Goal: Task Accomplishment & Management: Use online tool/utility

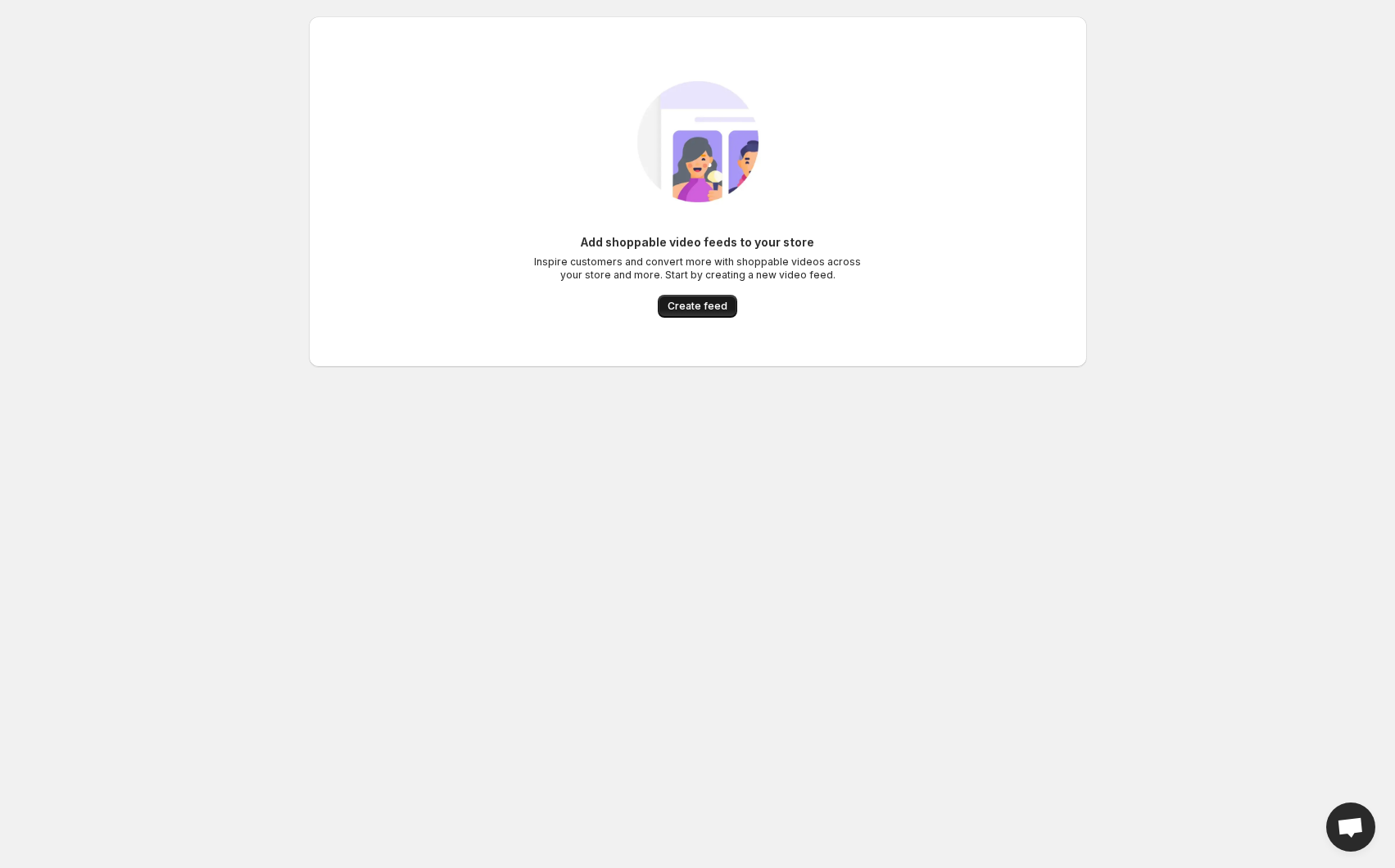
click at [719, 313] on button "Create feed" at bounding box center [698, 307] width 80 height 23
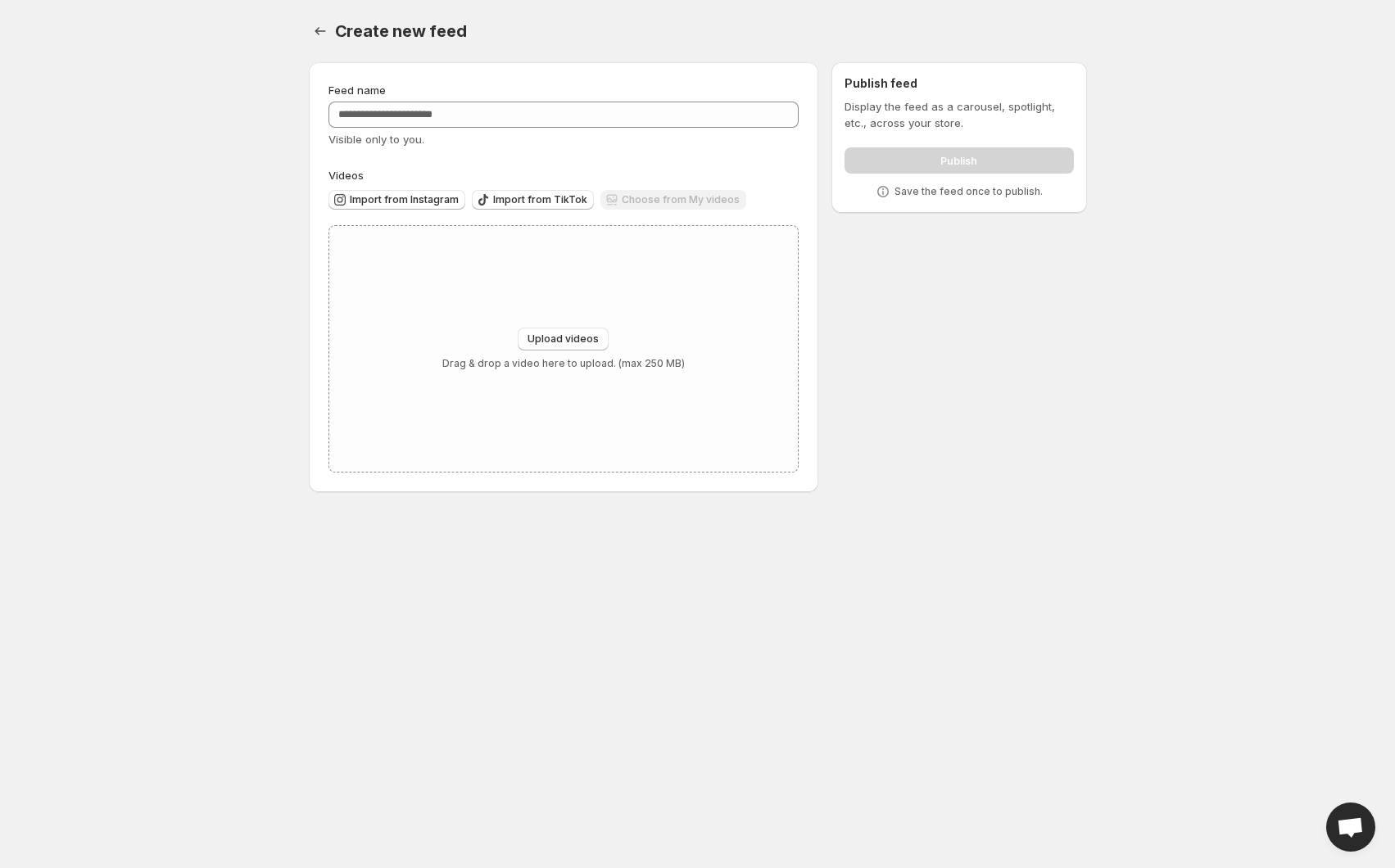
click at [620, 199] on div "Choose from My videos" at bounding box center [673, 201] width 146 height 22
click at [577, 326] on div "Upload videos Drag & drop a video here to upload. (max 250 MB)" at bounding box center [564, 349] width 469 height 245
type input "**********"
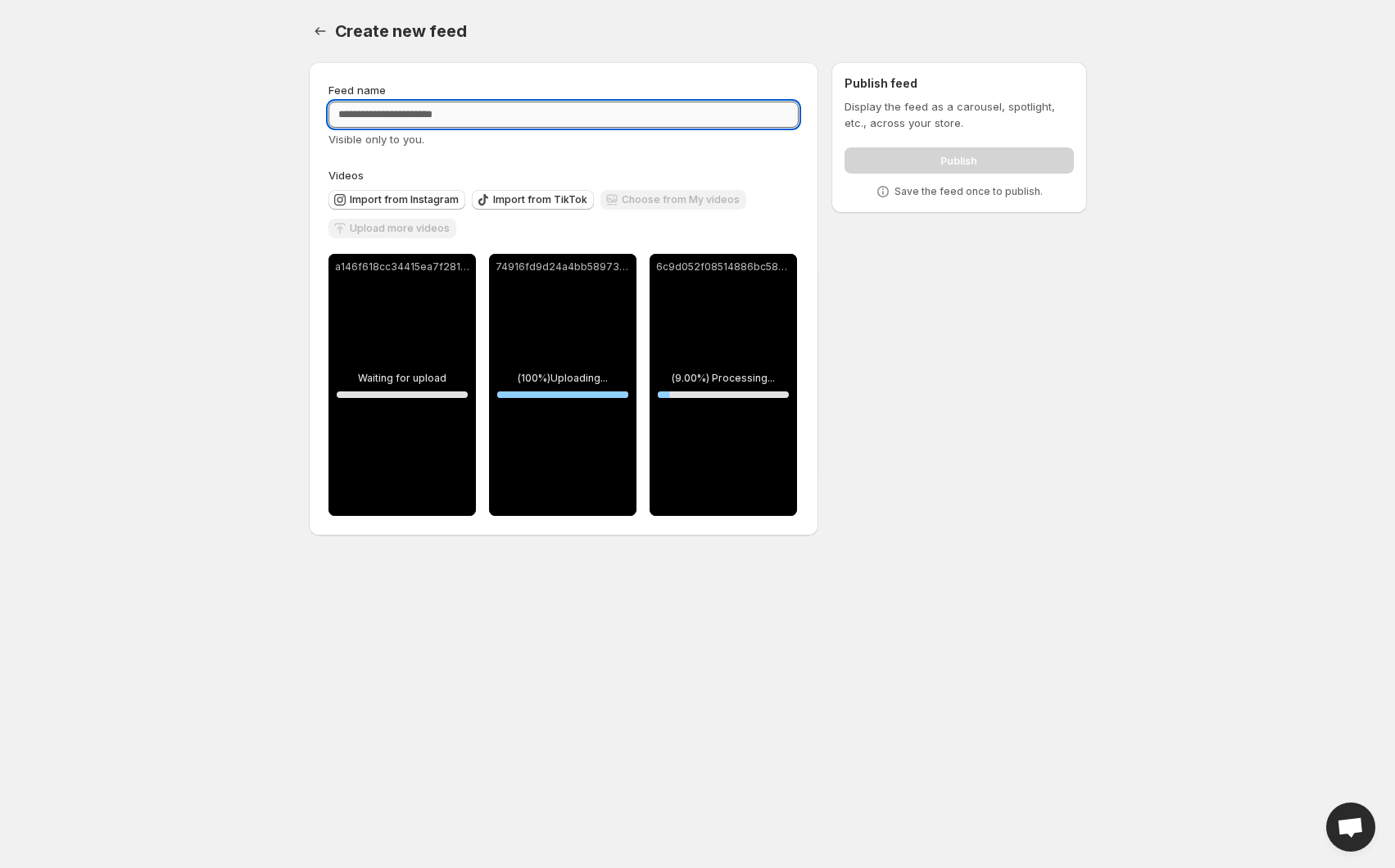
click at [552, 115] on input "Feed name" at bounding box center [564, 114] width 471 height 27
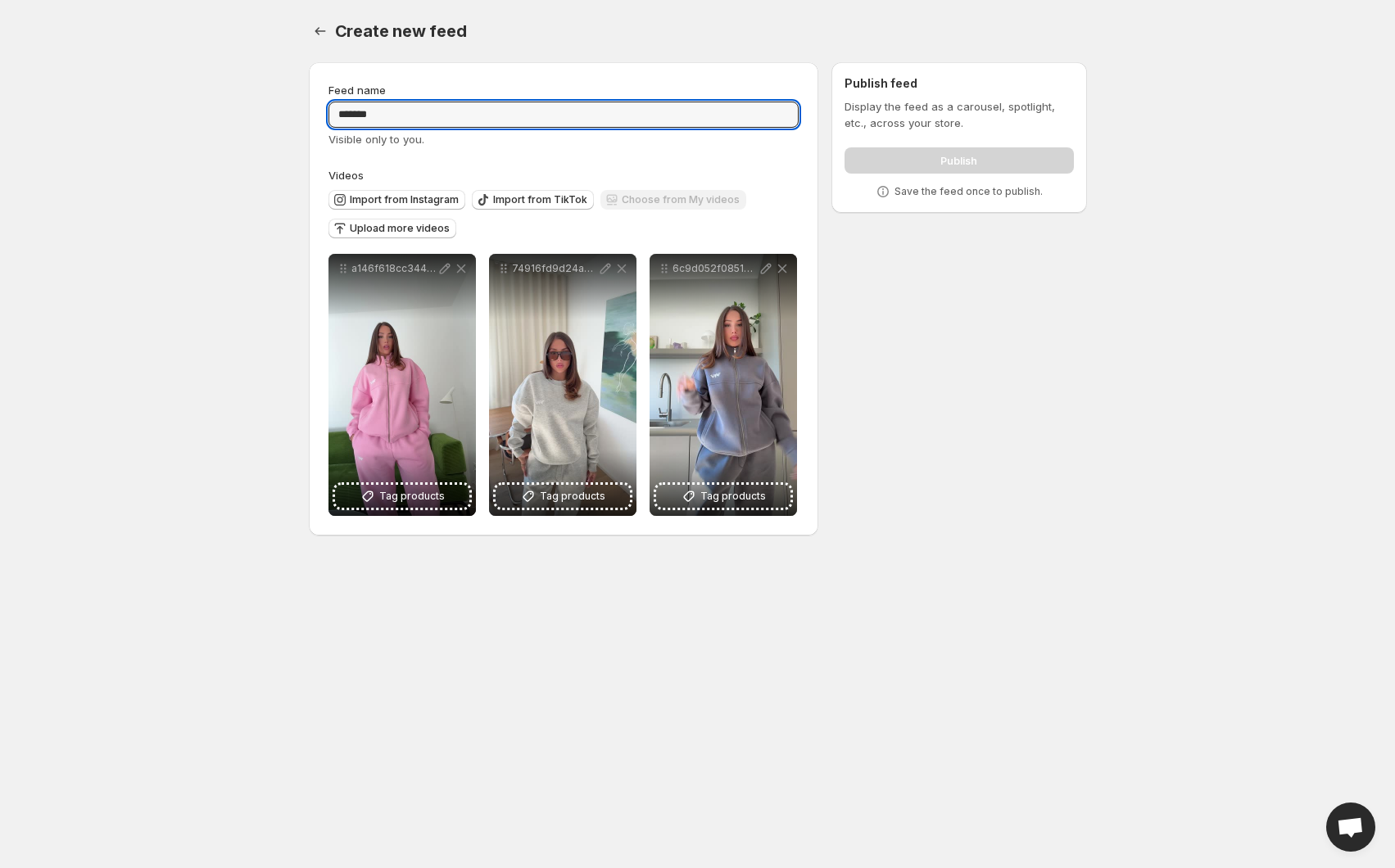
type input "*******"
click at [912, 170] on div "Publish" at bounding box center [959, 158] width 229 height 33
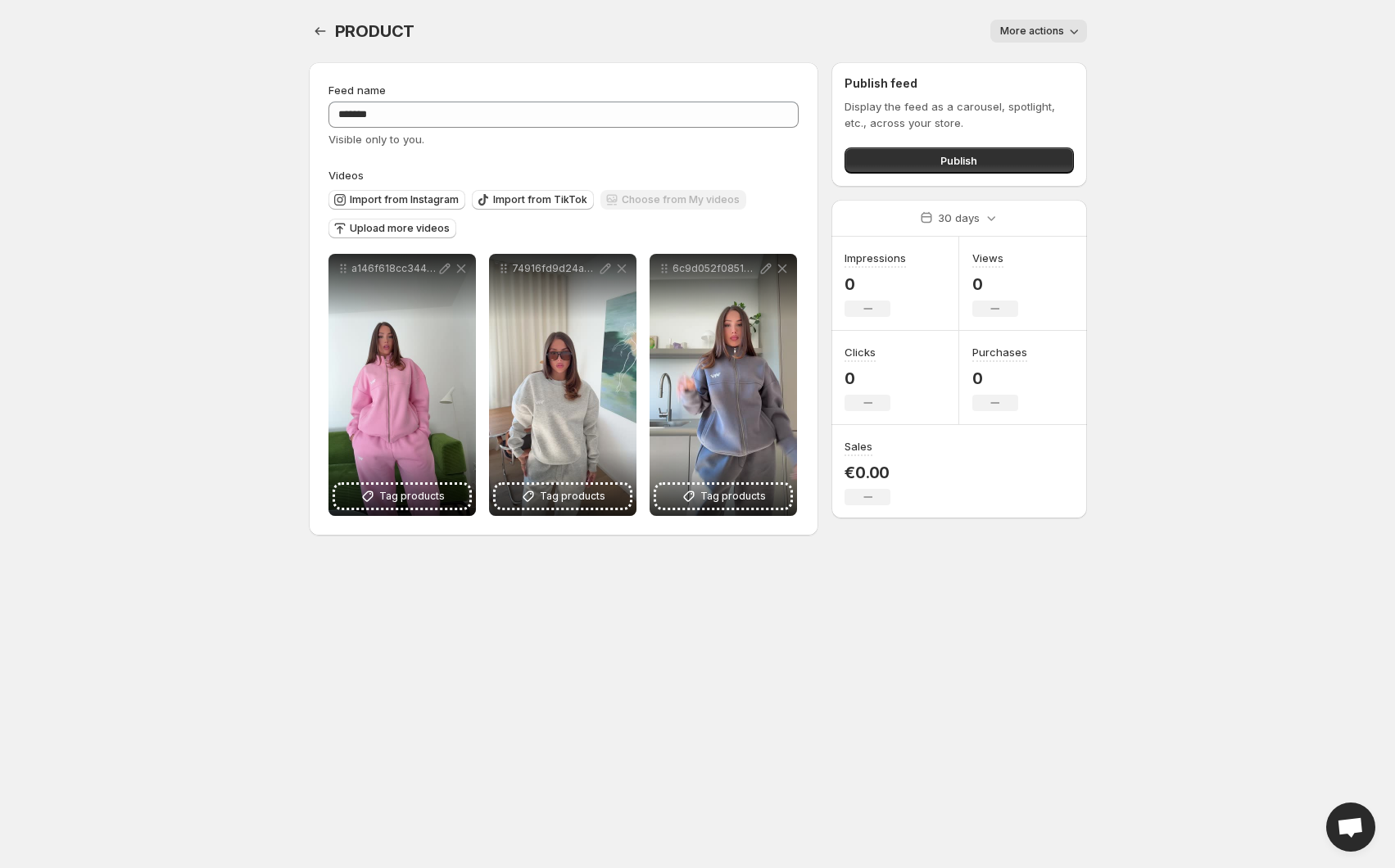
click at [1024, 20] on button "More actions" at bounding box center [1038, 32] width 97 height 23
click at [1096, 173] on div "**********" at bounding box center [698, 278] width 818 height 555
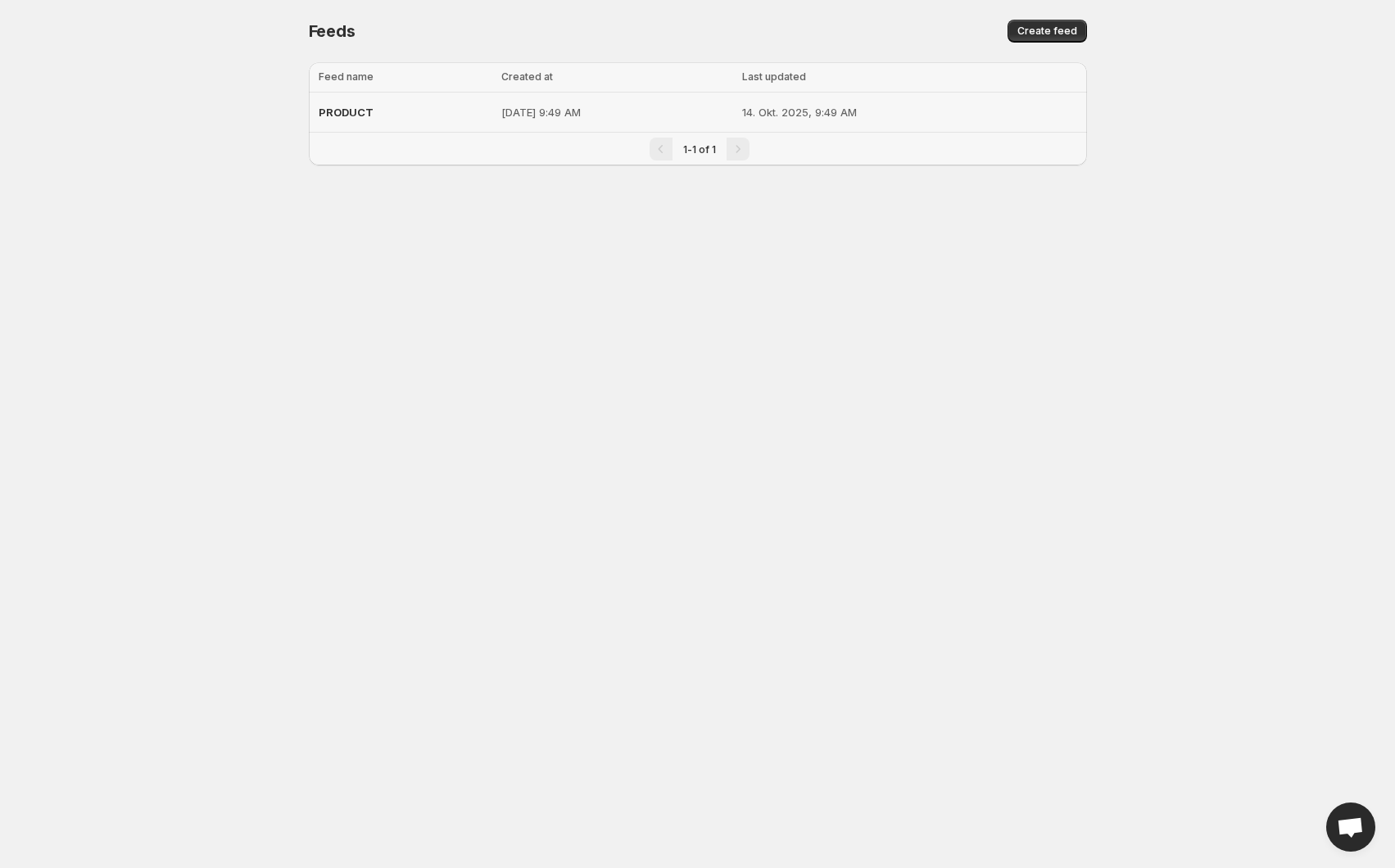
click at [521, 101] on td "[DATE] 9:49 AM" at bounding box center [616, 113] width 241 height 40
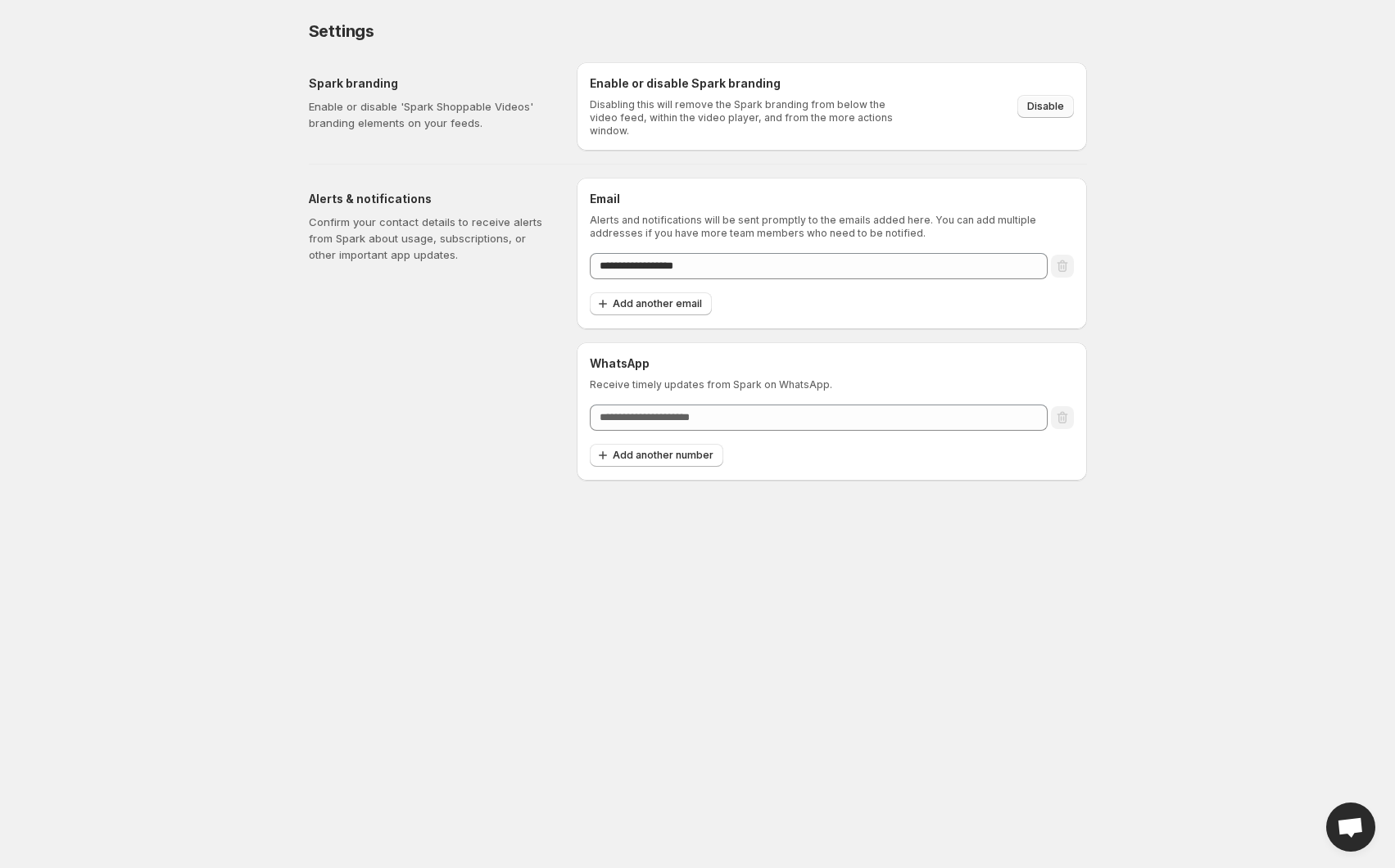
click at [1058, 99] on span "Disable" at bounding box center [1045, 106] width 36 height 13
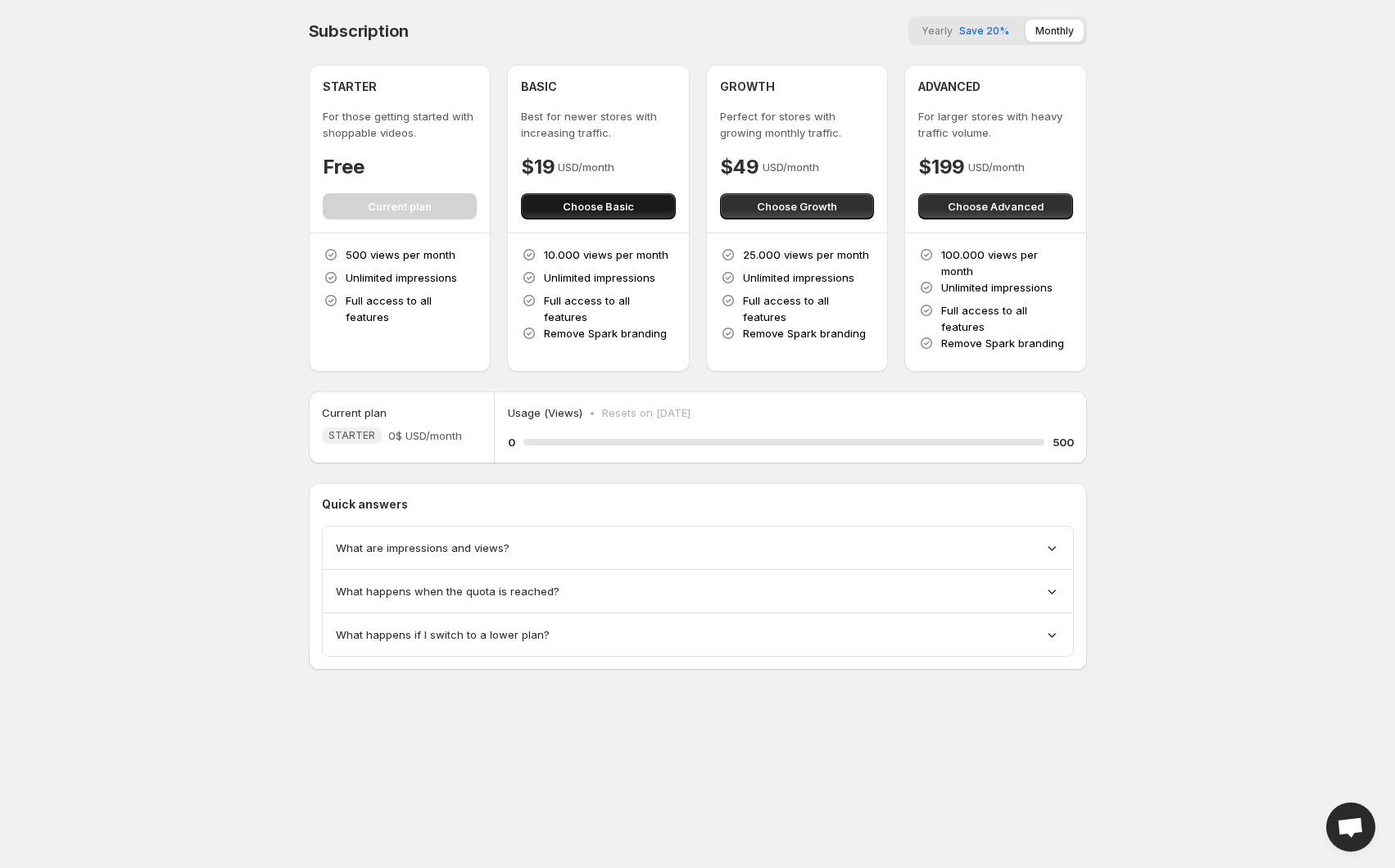
click at [597, 214] on span "Choose Basic" at bounding box center [598, 206] width 71 height 17
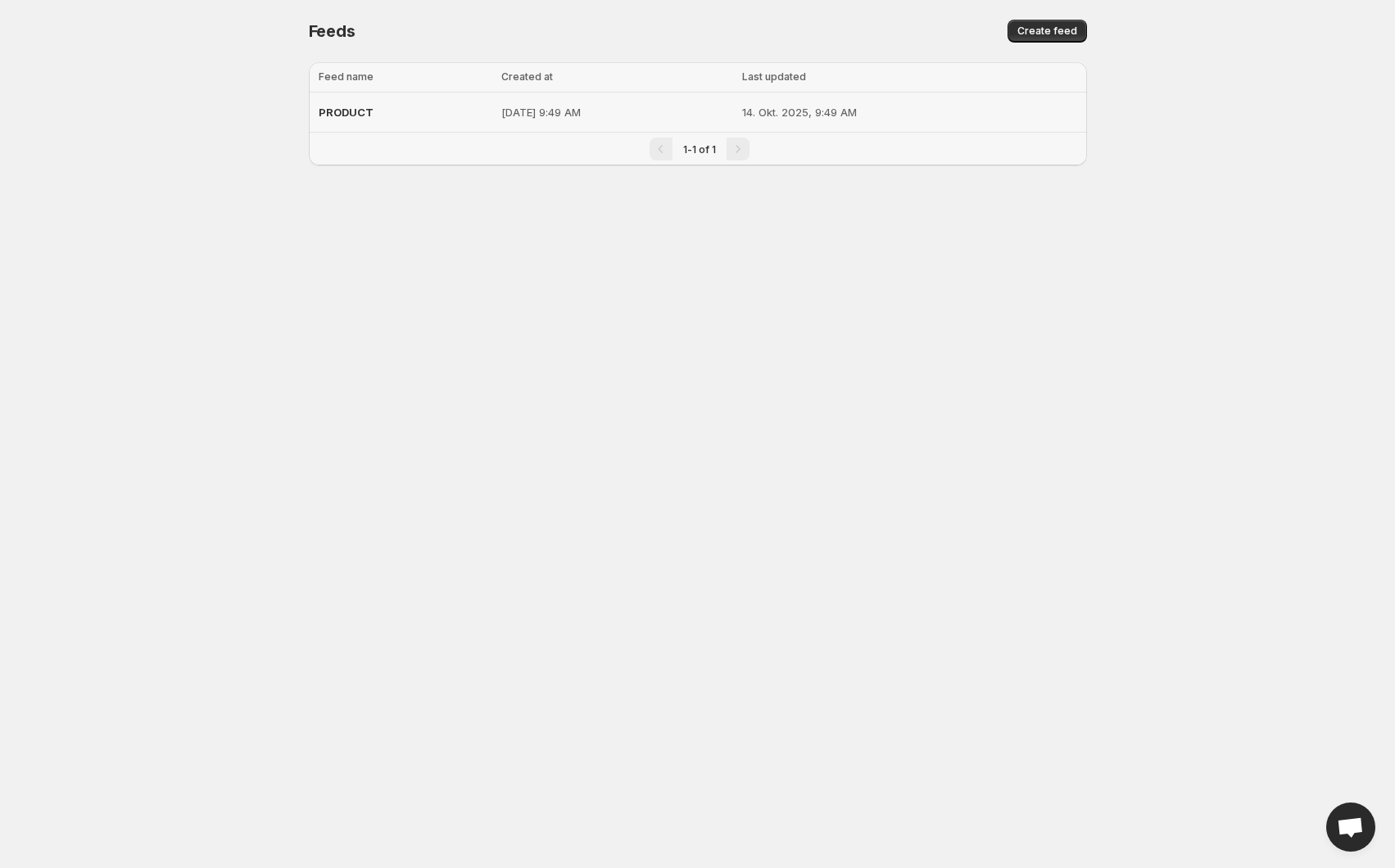
click at [1013, 129] on td "14. Okt. 2025, 9:49 AM" at bounding box center [911, 113] width 349 height 40
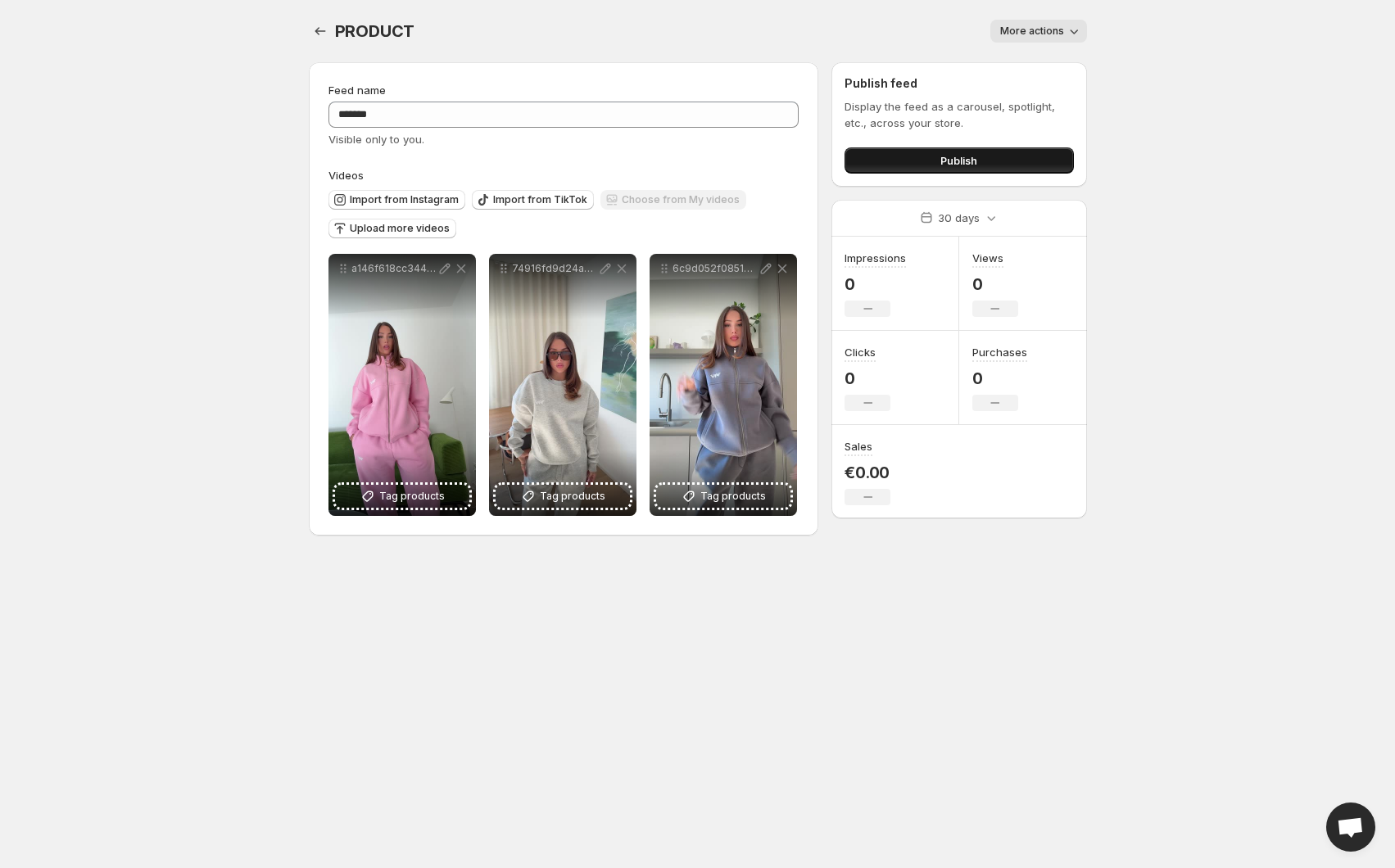
click at [948, 158] on span "Publish" at bounding box center [959, 161] width 36 height 17
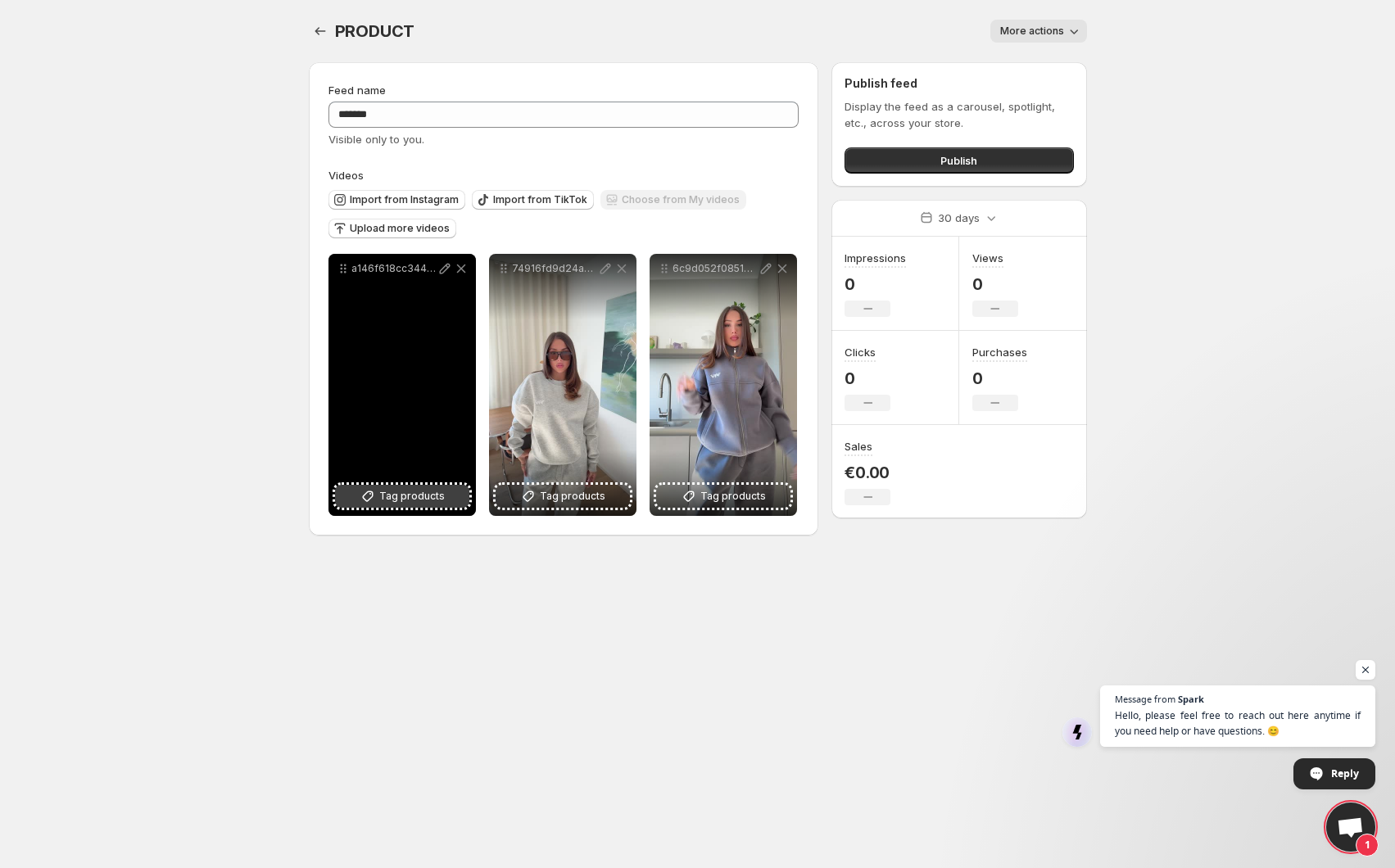
click at [407, 491] on span "Tag products" at bounding box center [411, 497] width 66 height 17
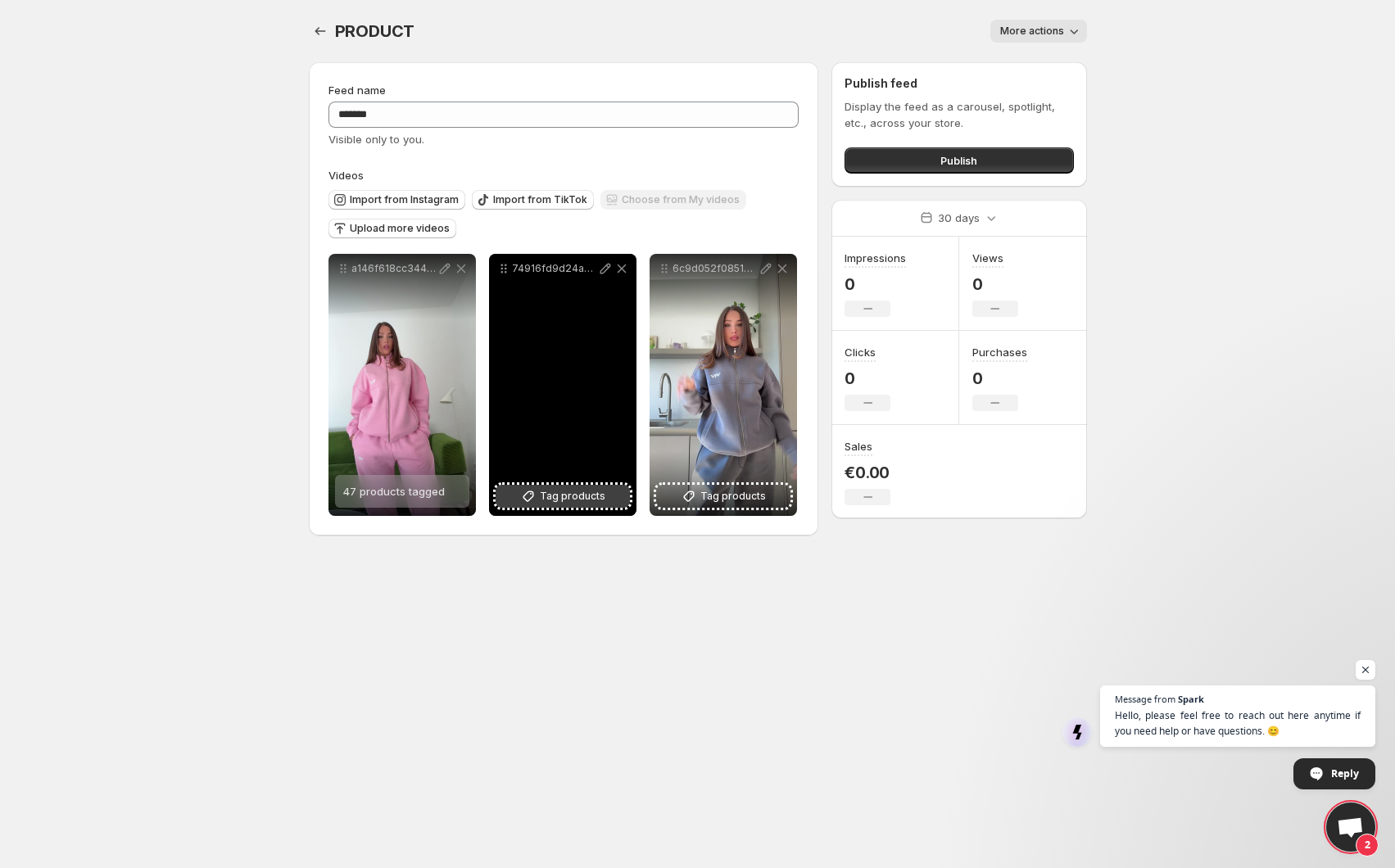
click at [591, 496] on span "Tag products" at bounding box center [572, 497] width 66 height 17
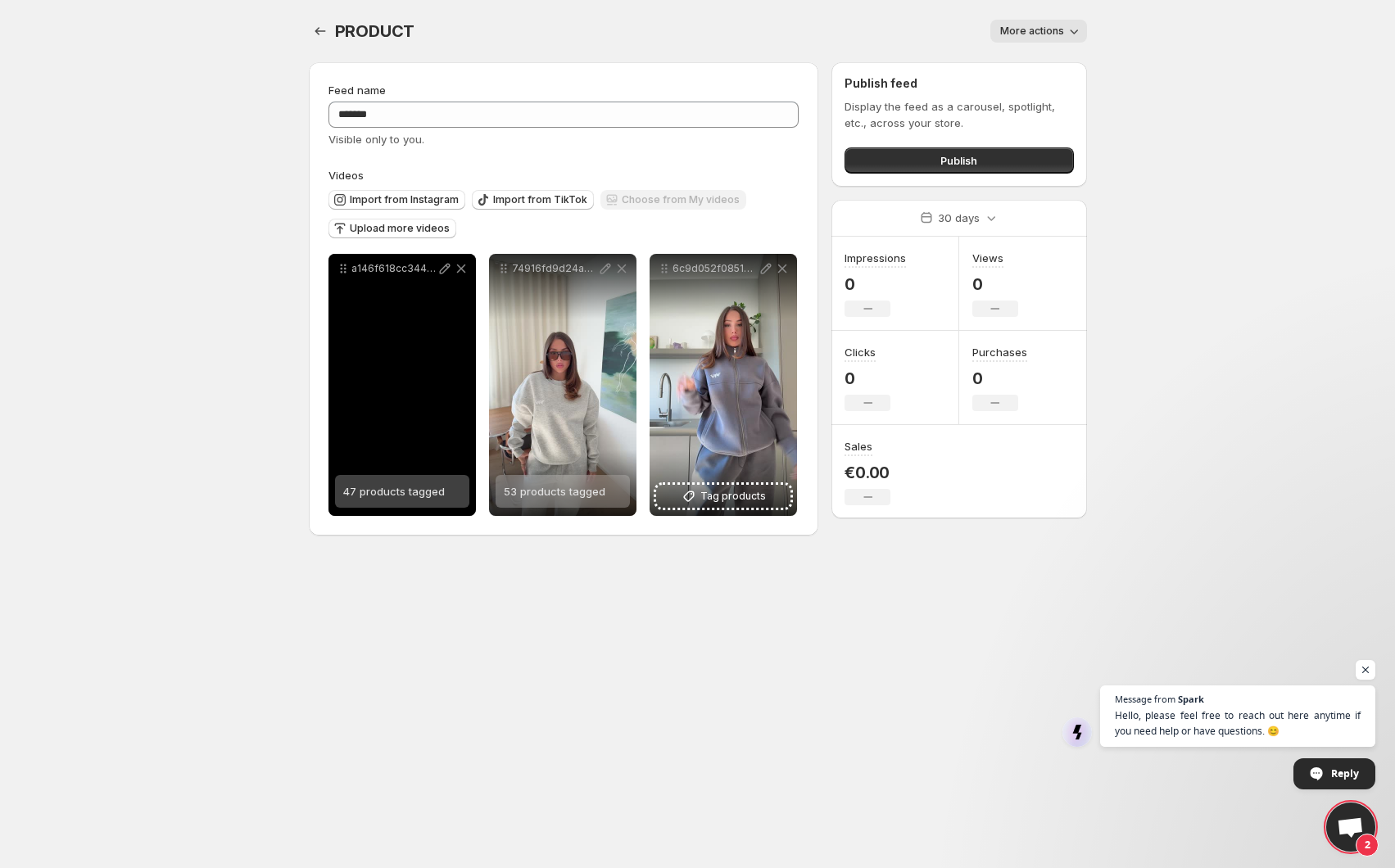
click at [420, 492] on span "47 products tagged" at bounding box center [394, 492] width 101 height 13
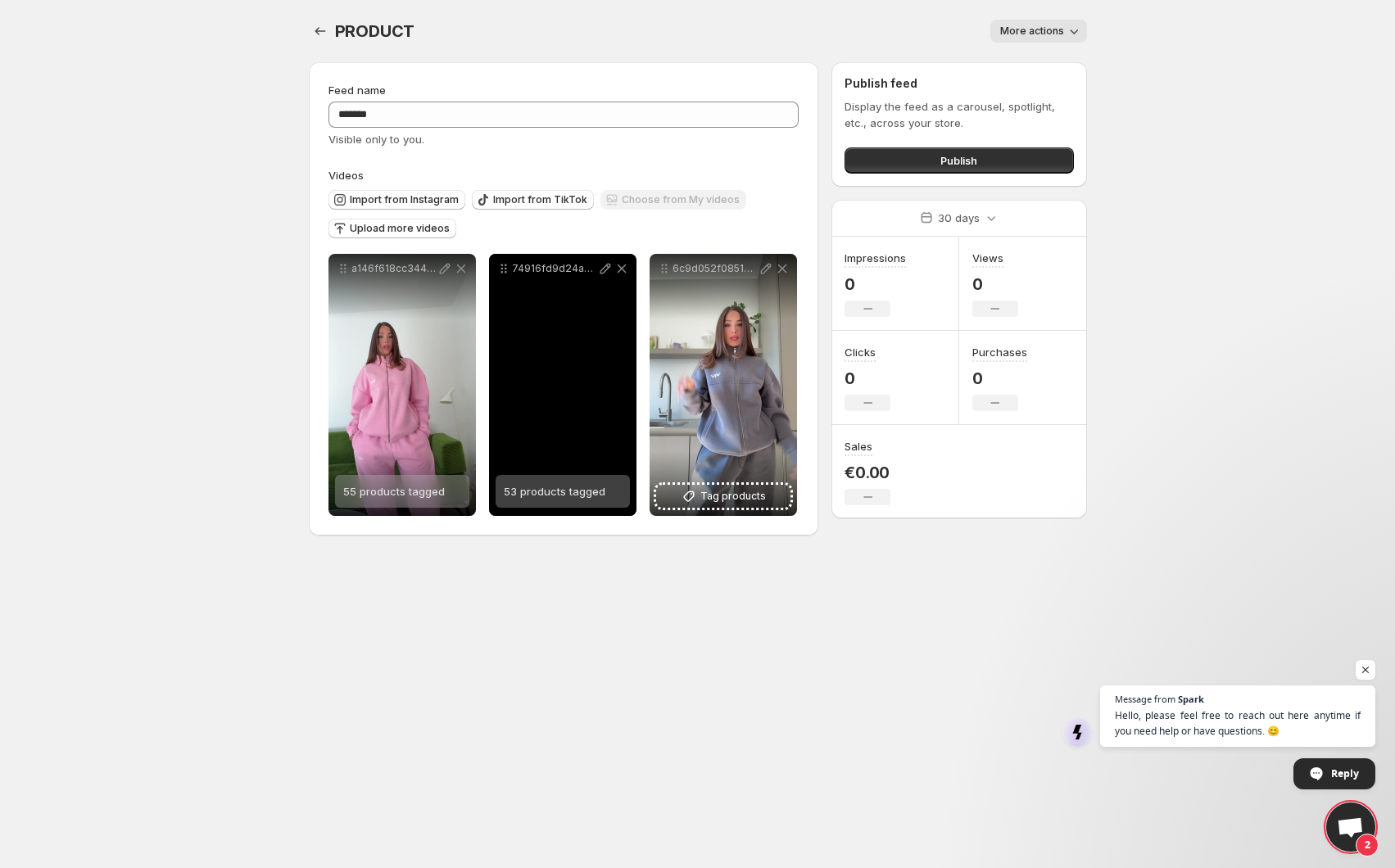
click at [589, 487] on span "53 products tagged" at bounding box center [554, 492] width 101 height 13
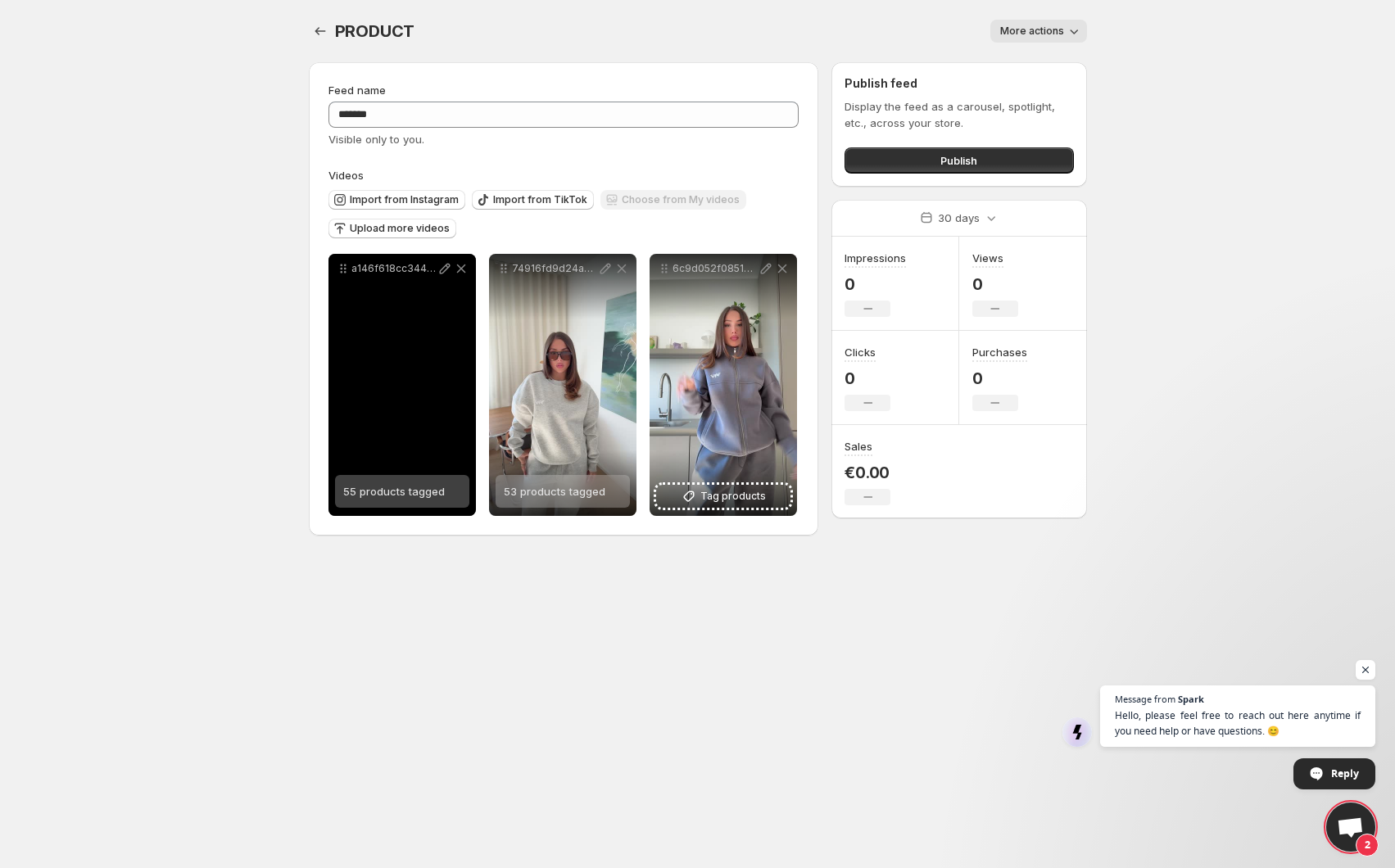
click at [430, 495] on span "55 products tagged" at bounding box center [394, 492] width 101 height 13
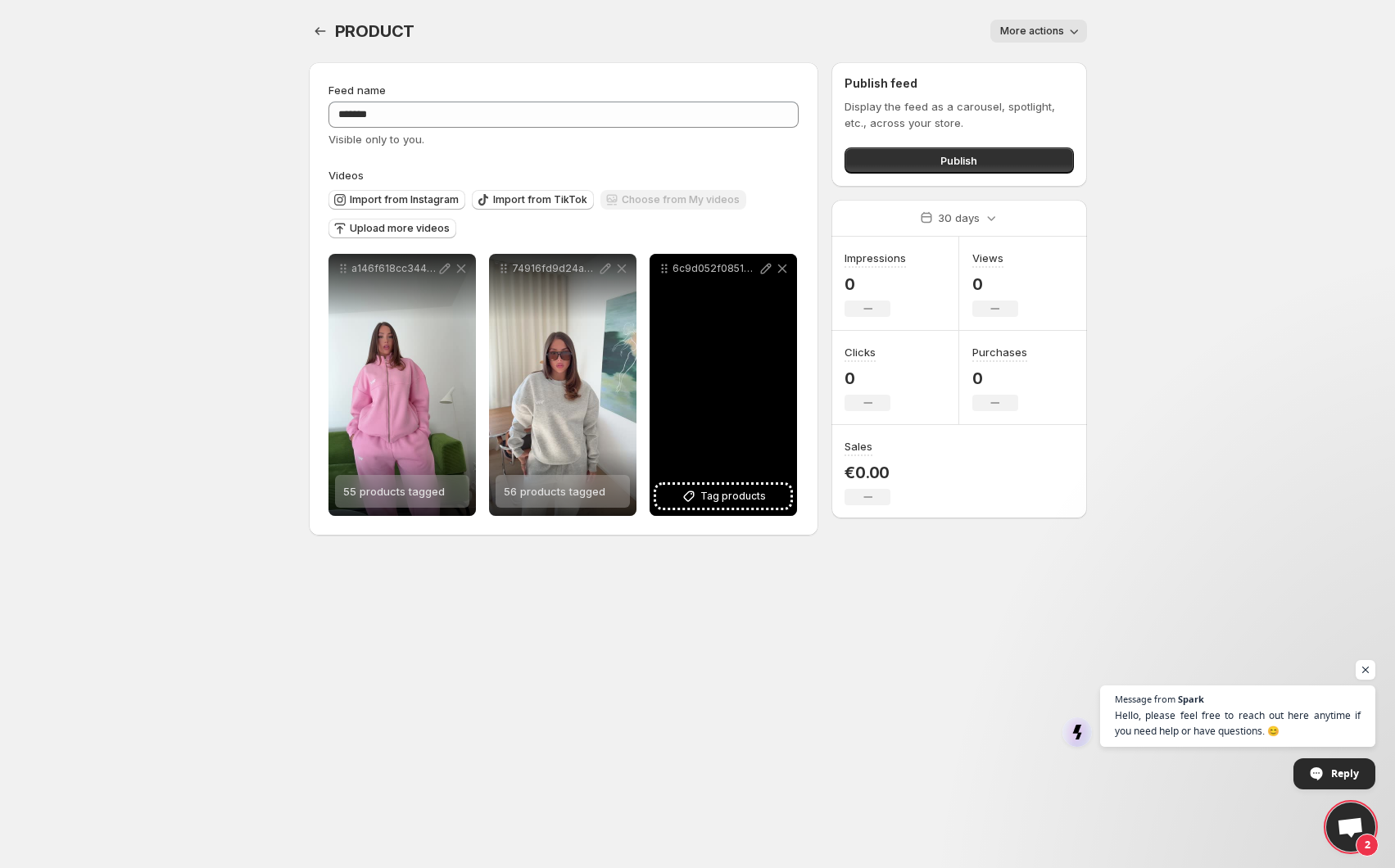
click at [745, 507] on div "6c9d052f08514886bc58ecb2caad5867" at bounding box center [723, 385] width 148 height 262
click at [746, 499] on span "Tag products" at bounding box center [732, 497] width 66 height 17
